Goal: Information Seeking & Learning: Learn about a topic

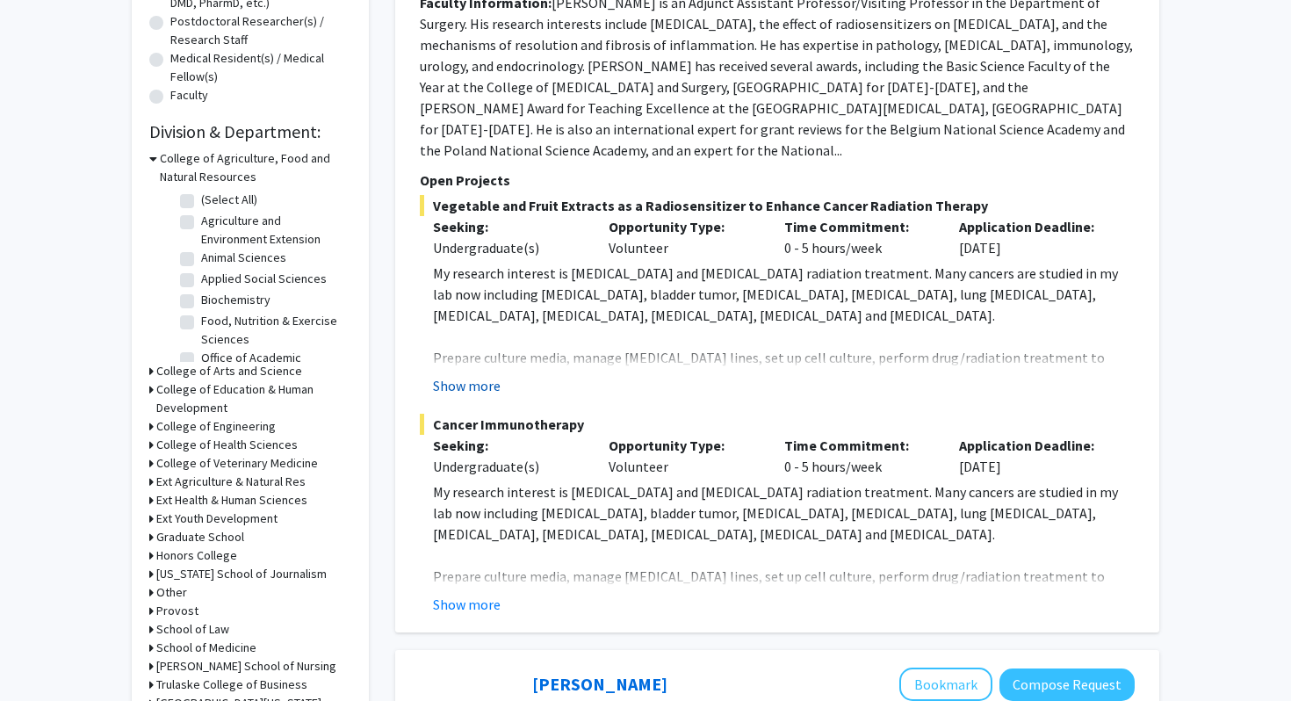
scroll to position [421, 0]
click at [477, 374] on button "Show more" at bounding box center [467, 384] width 68 height 21
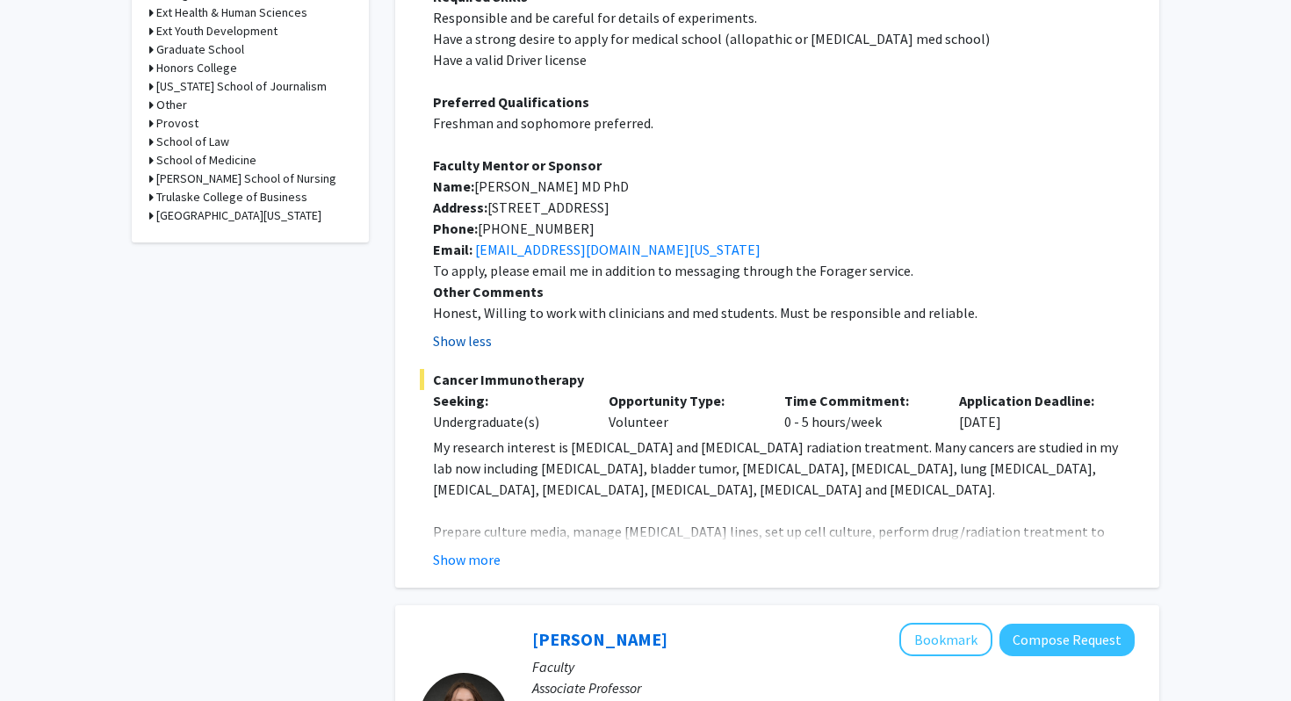
scroll to position [935, 0]
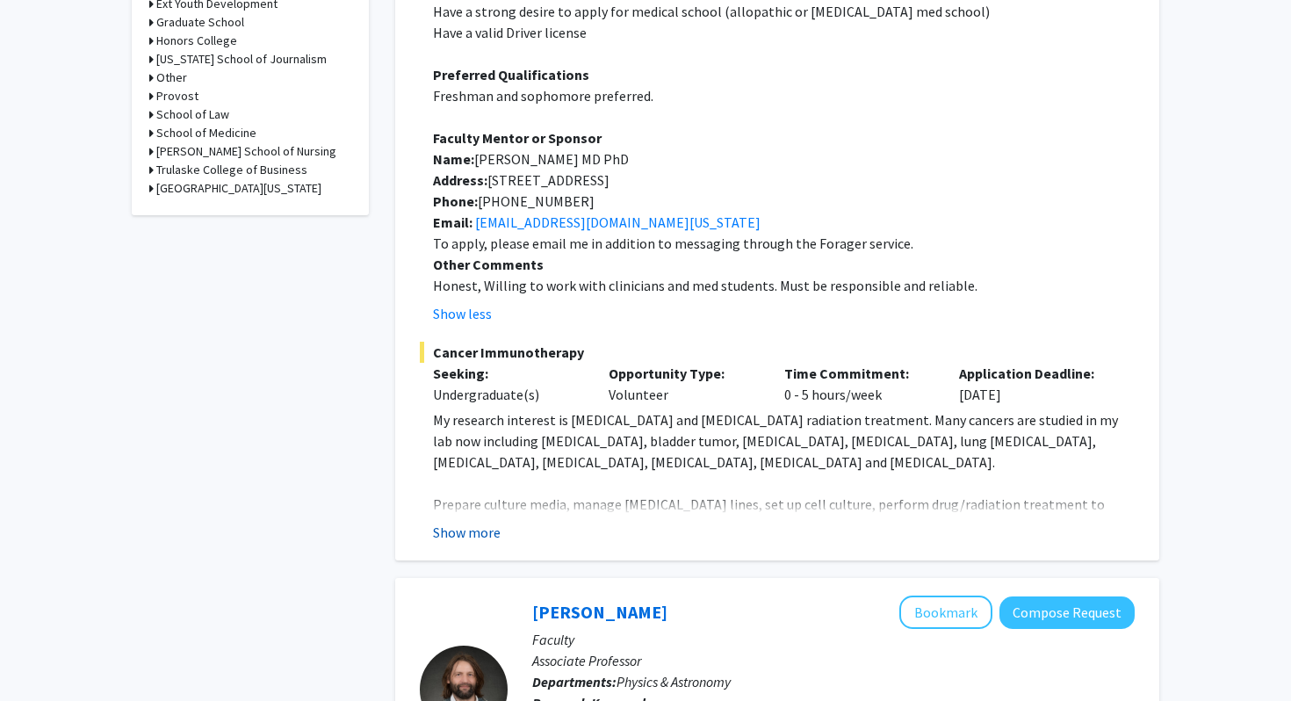
click at [460, 522] on button "Show more" at bounding box center [467, 532] width 68 height 21
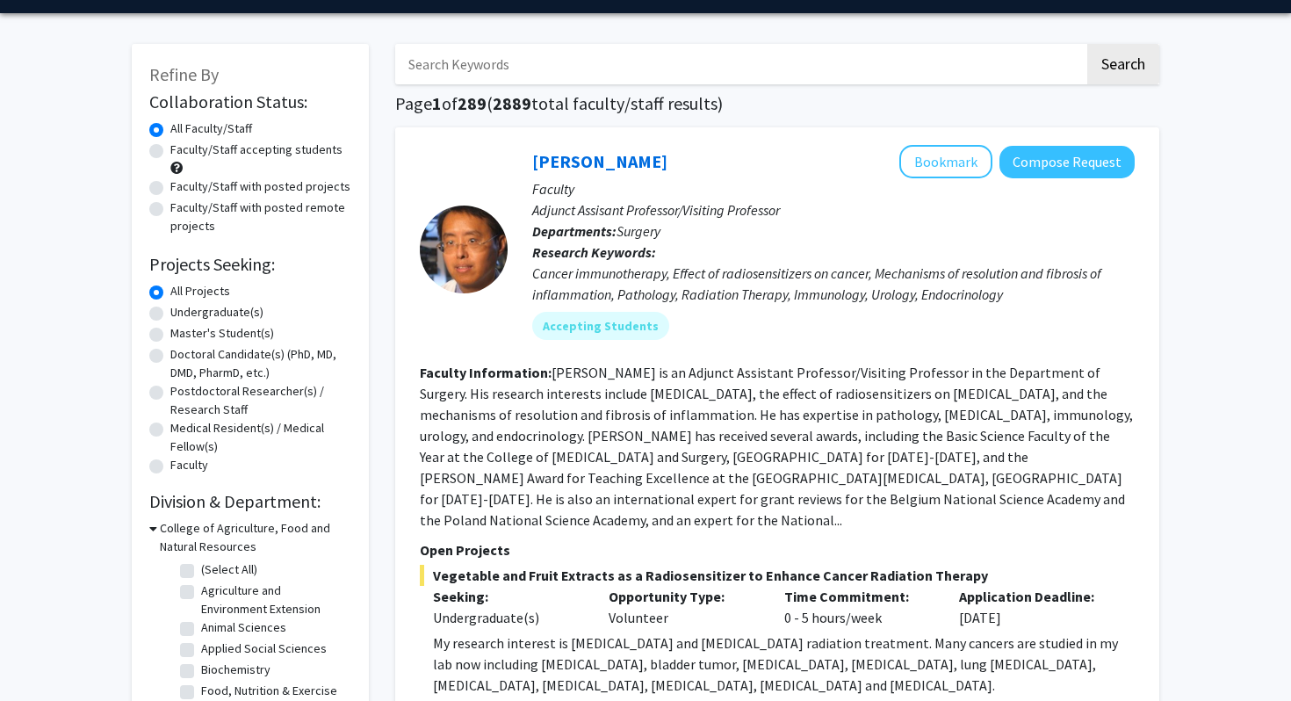
scroll to position [22, 0]
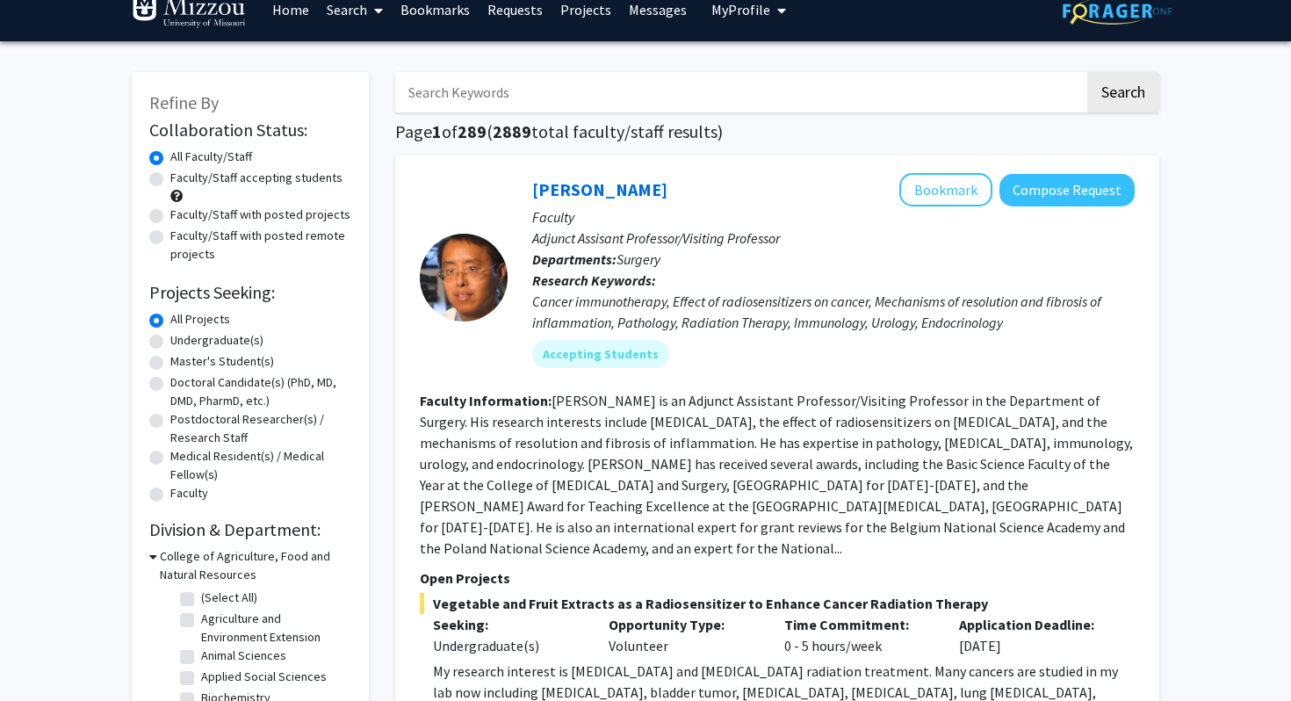
click at [256, 178] on label "Faculty/Staff accepting students" at bounding box center [256, 178] width 172 height 18
click at [182, 178] on input "Faculty/Staff accepting students" at bounding box center [175, 174] width 11 height 11
radio input "true"
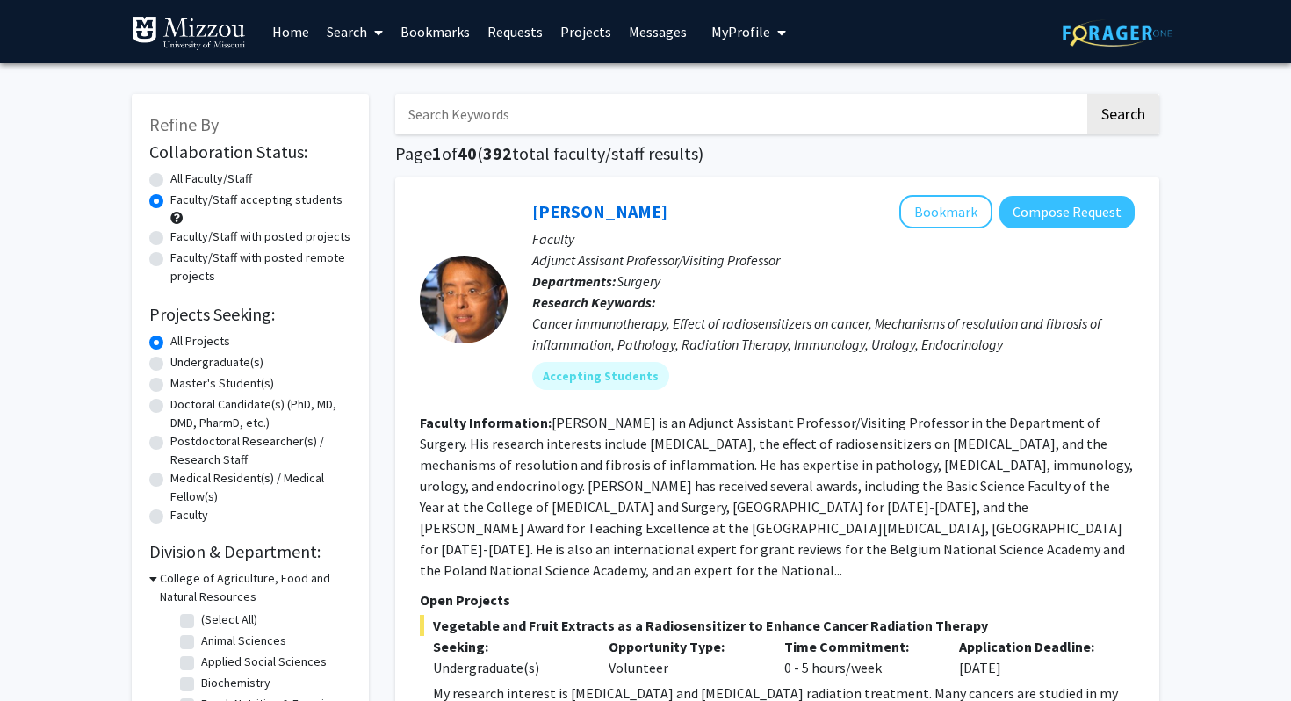
click at [210, 359] on label "Undergraduate(s)" at bounding box center [216, 362] width 93 height 18
click at [182, 359] on input "Undergraduate(s)" at bounding box center [175, 358] width 11 height 11
radio input "true"
